Goal: Navigation & Orientation: Go to known website

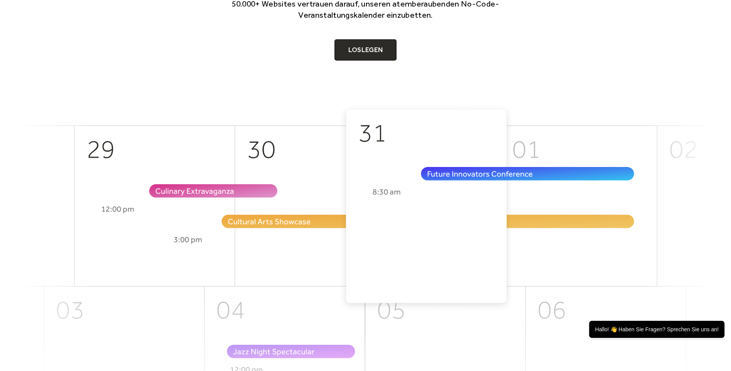
scroll to position [77, 0]
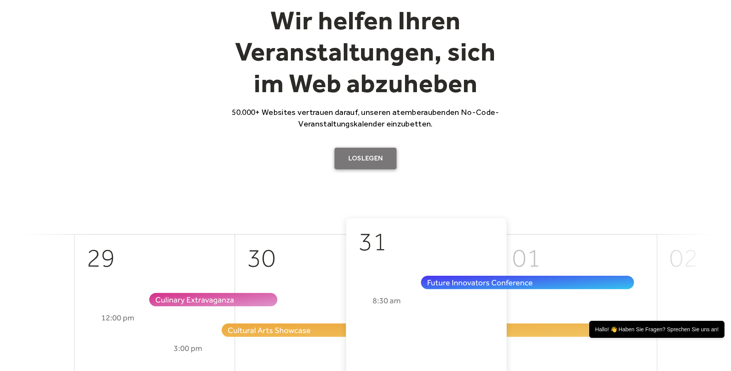
click at [368, 161] on link "Loslegen" at bounding box center [366, 159] width 62 height 22
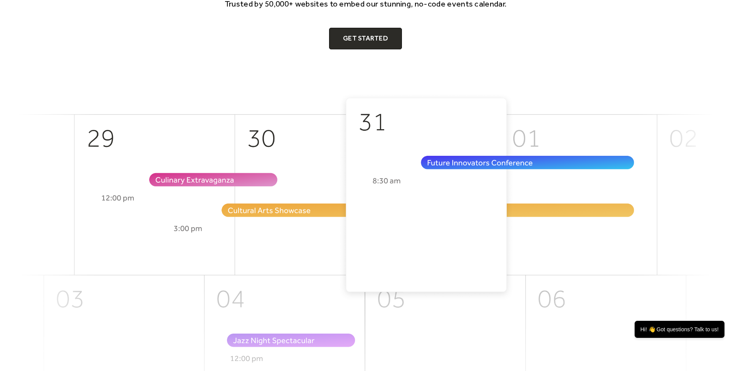
scroll to position [347, 0]
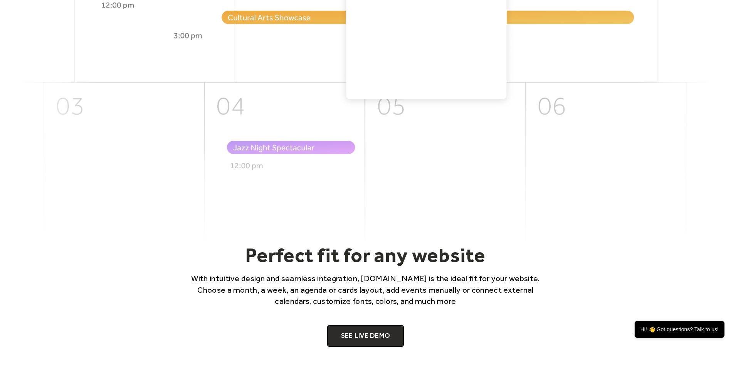
click at [438, 210] on img at bounding box center [366, 71] width 694 height 343
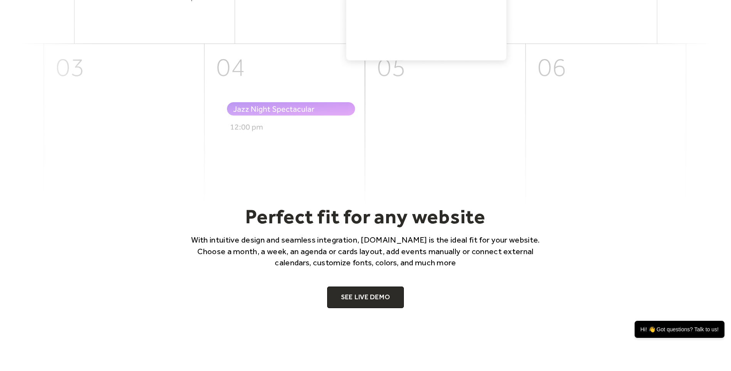
scroll to position [424, 0]
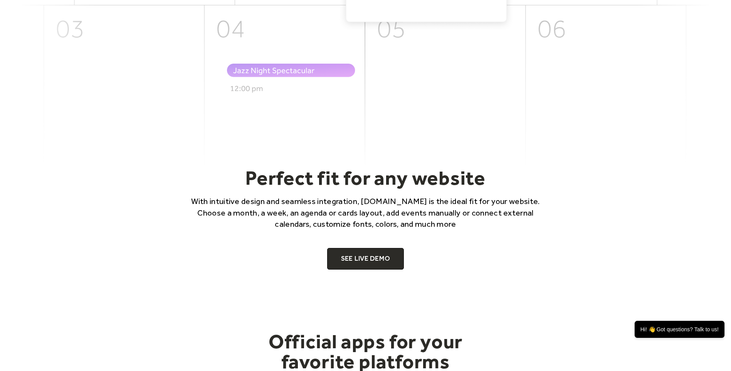
drag, startPoint x: 557, startPoint y: 2, endPoint x: 478, endPoint y: 83, distance: 113.4
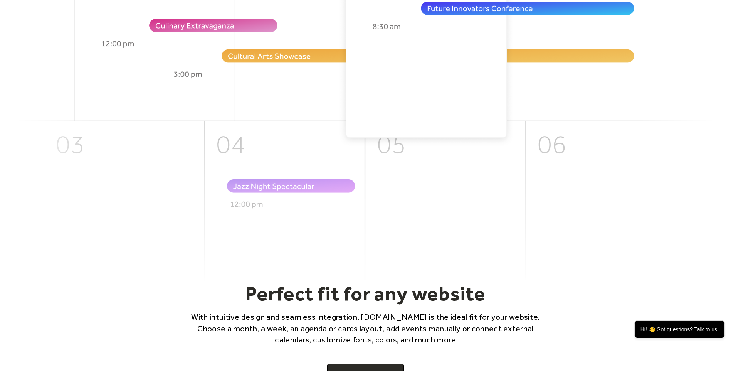
scroll to position [154, 0]
